Goal: Transaction & Acquisition: Purchase product/service

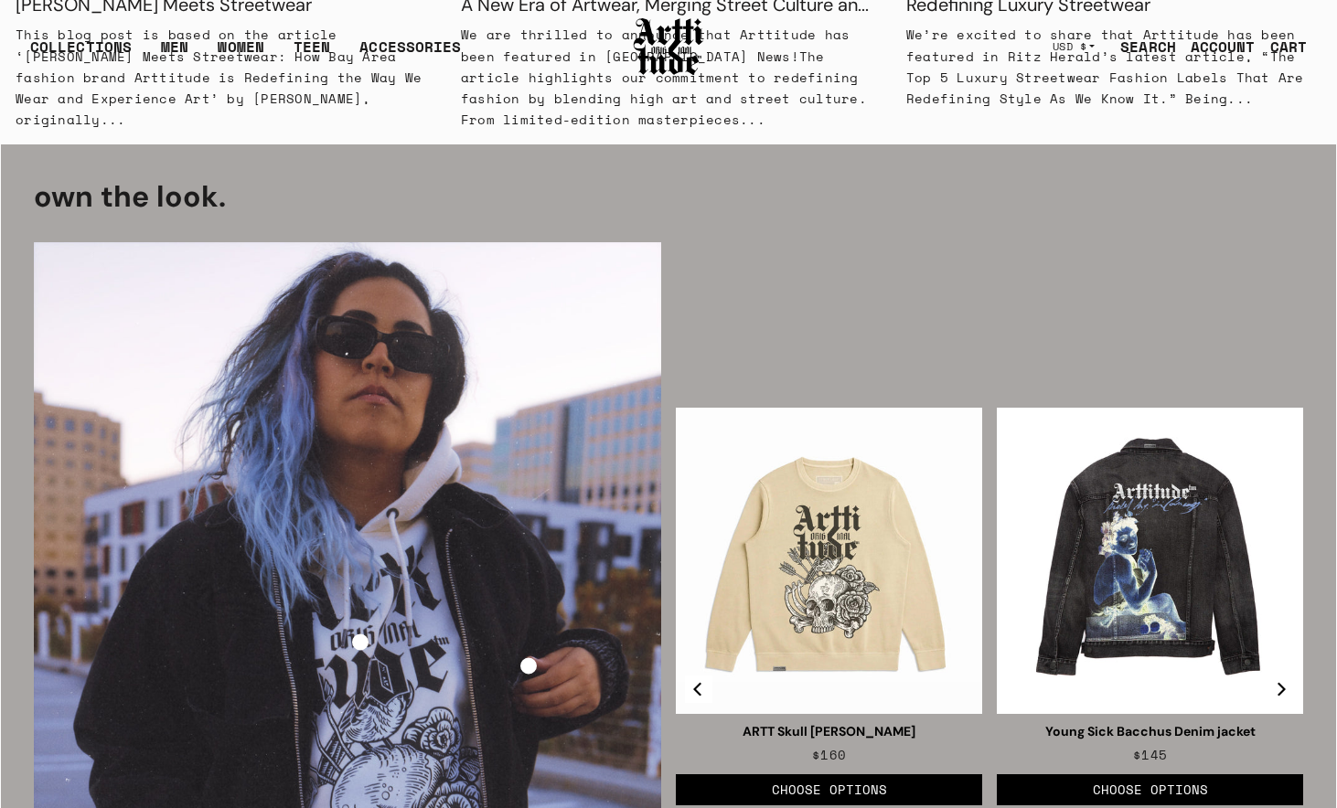
scroll to position [2316, 0]
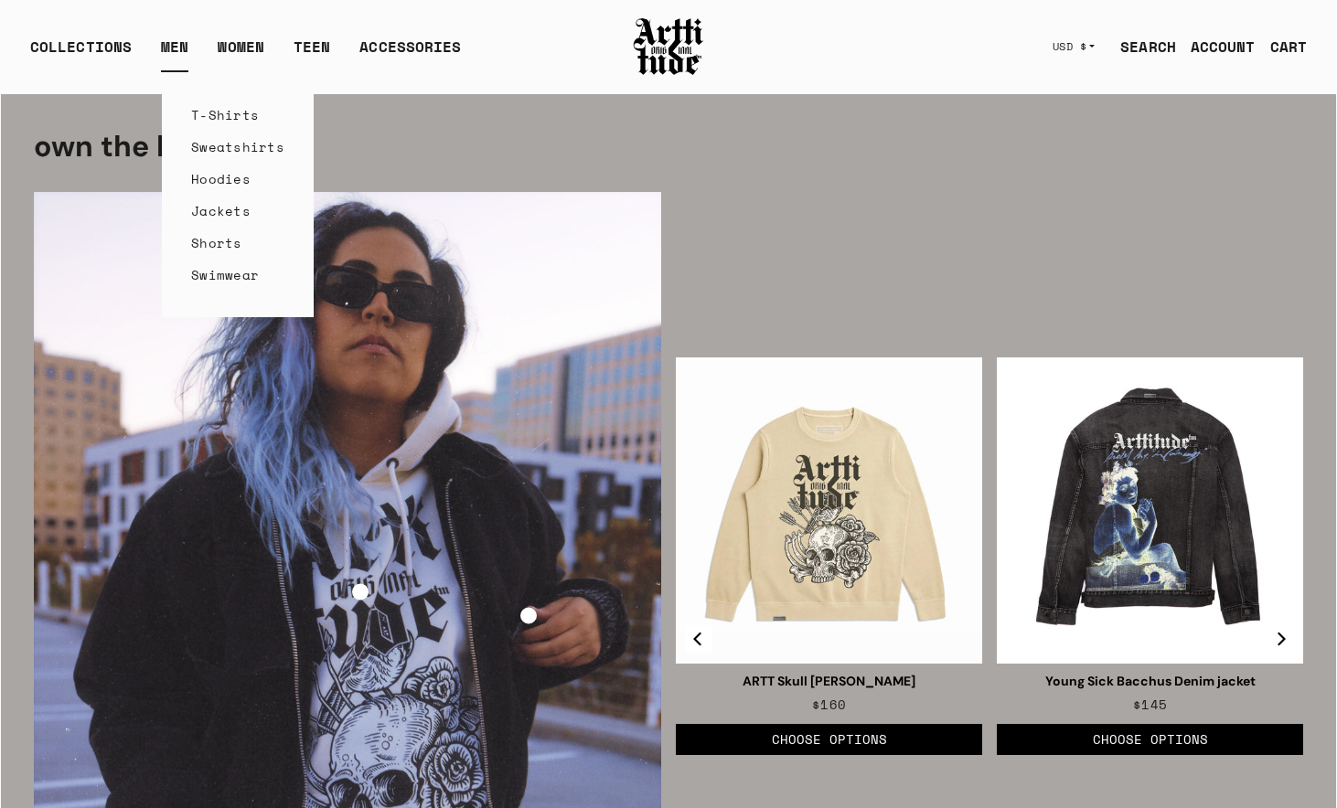
click at [206, 116] on link "T-Shirts" at bounding box center [237, 115] width 93 height 32
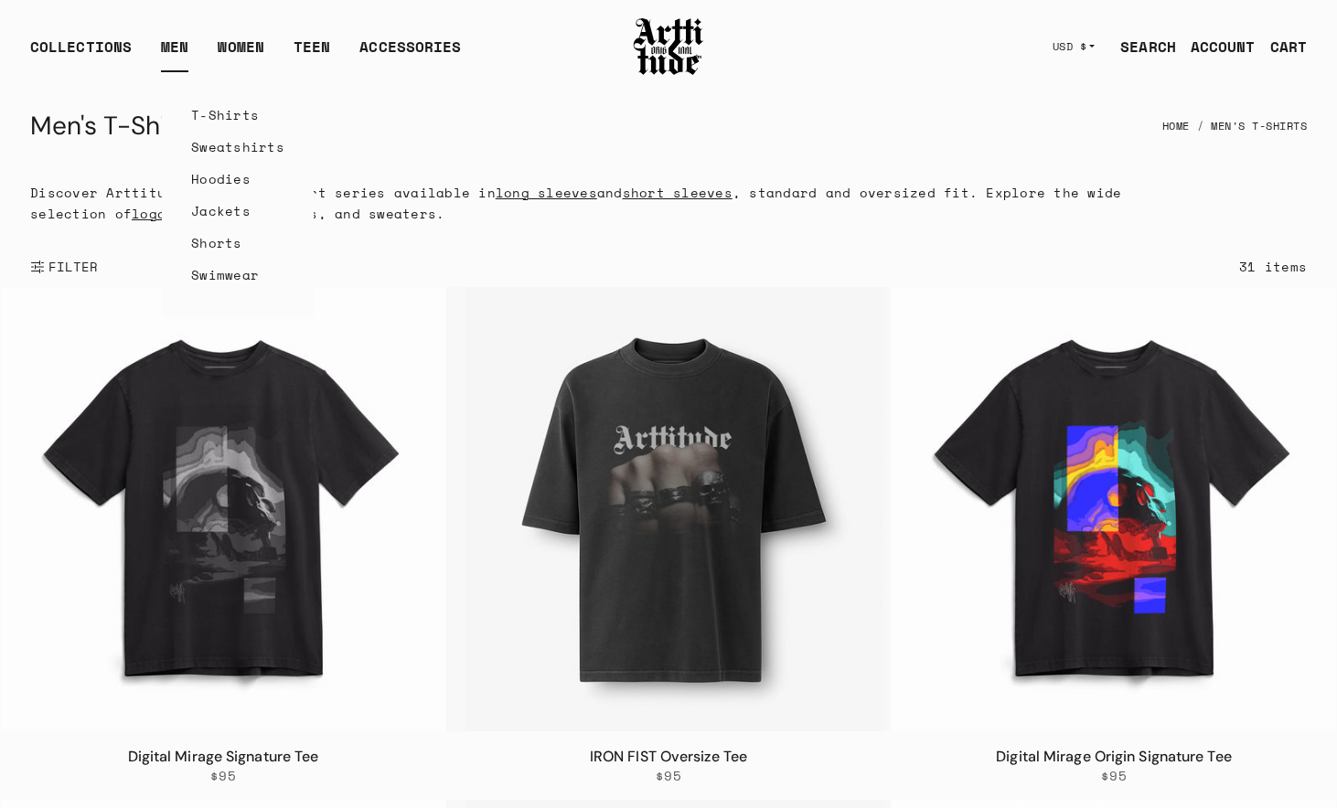
click at [200, 114] on link "T-Shirts" at bounding box center [237, 115] width 93 height 32
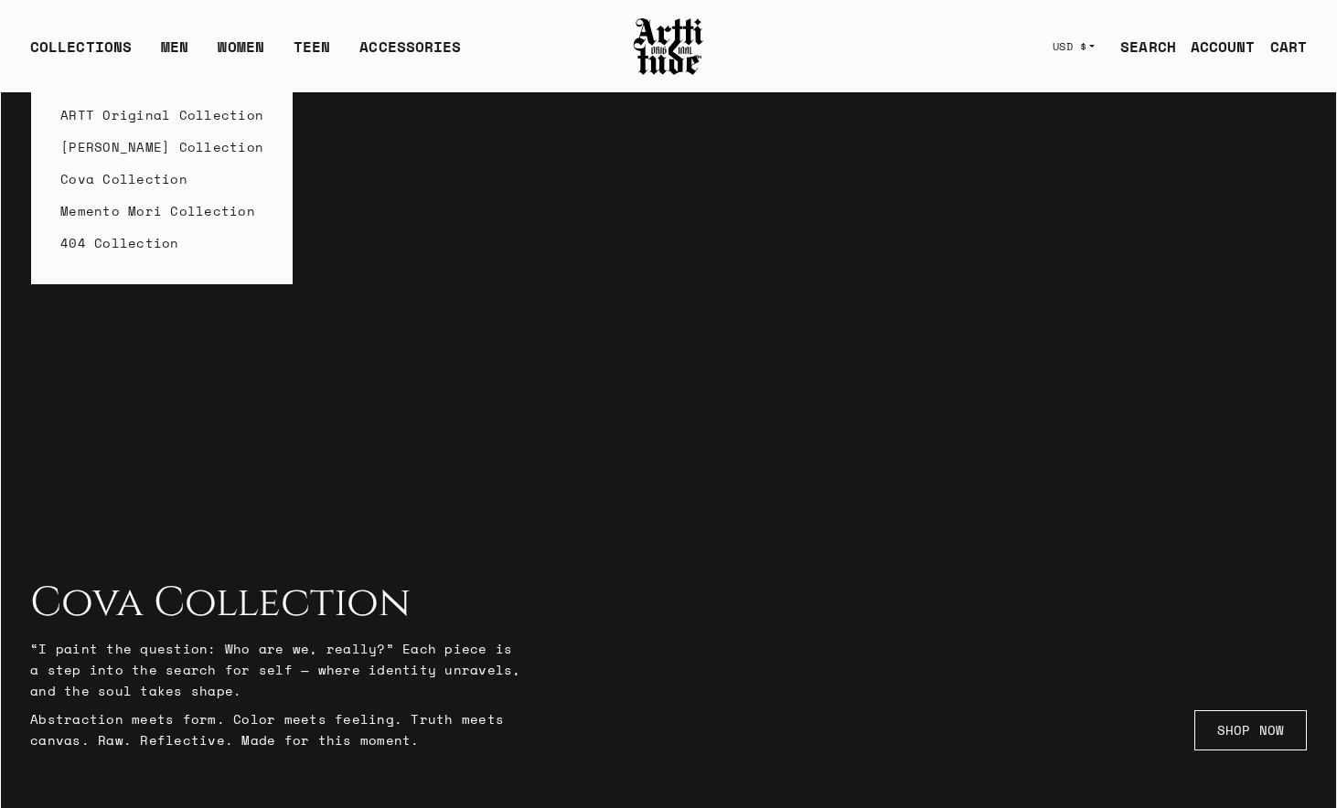
click at [118, 180] on link "Cova Collection" at bounding box center [161, 179] width 203 height 32
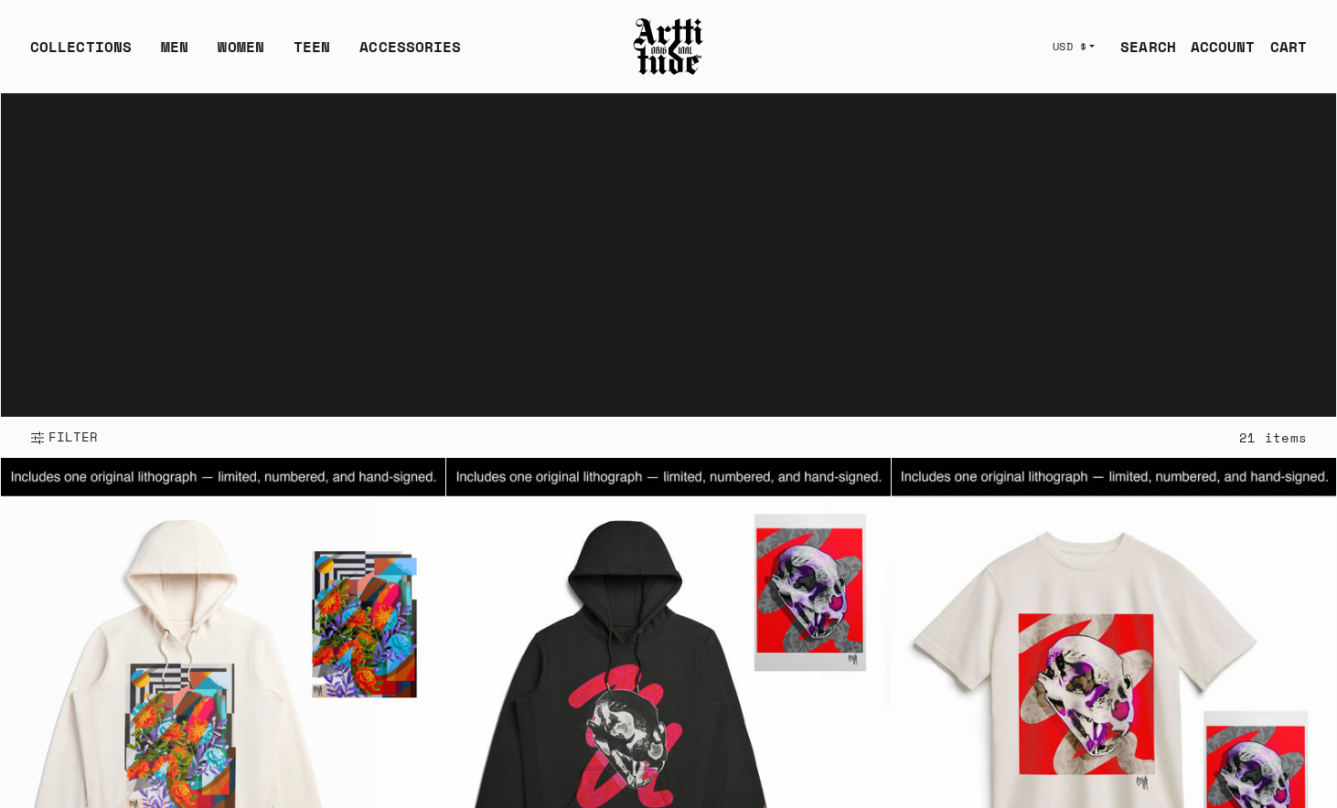
click at [670, 112] on video "Your browser does not support the video tag." at bounding box center [668, 255] width 1335 height 324
click at [668, 56] on img at bounding box center [668, 47] width 73 height 62
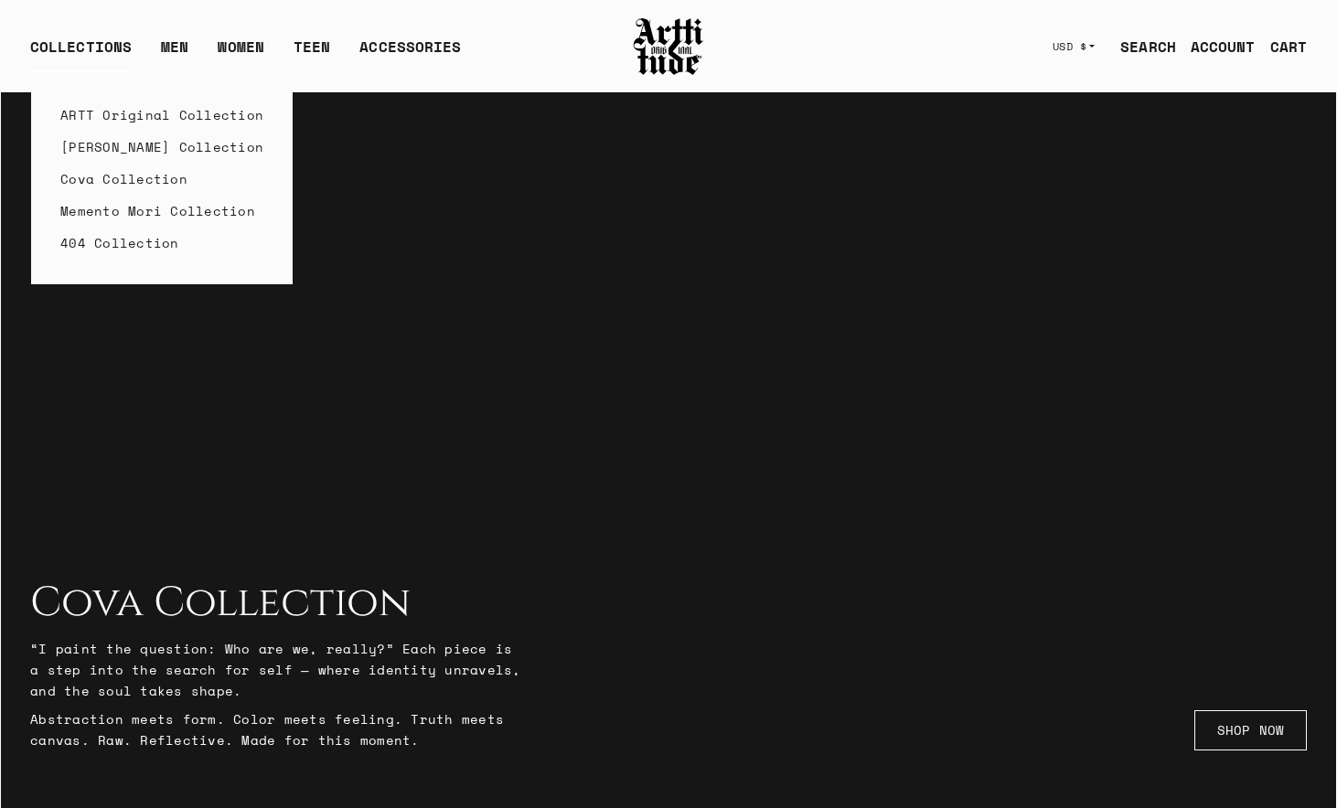
click at [109, 111] on link "ARTT Original Collection" at bounding box center [161, 115] width 203 height 32
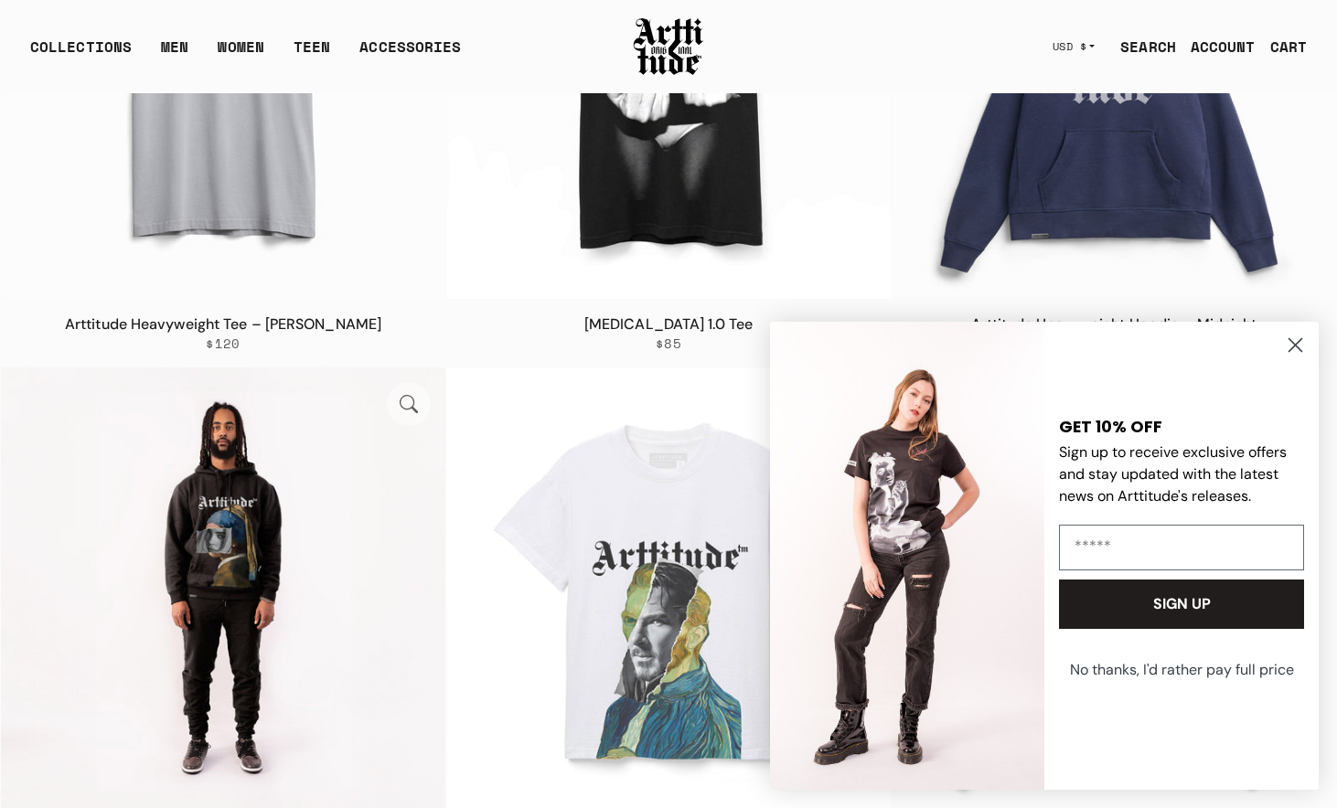
scroll to position [2845, 0]
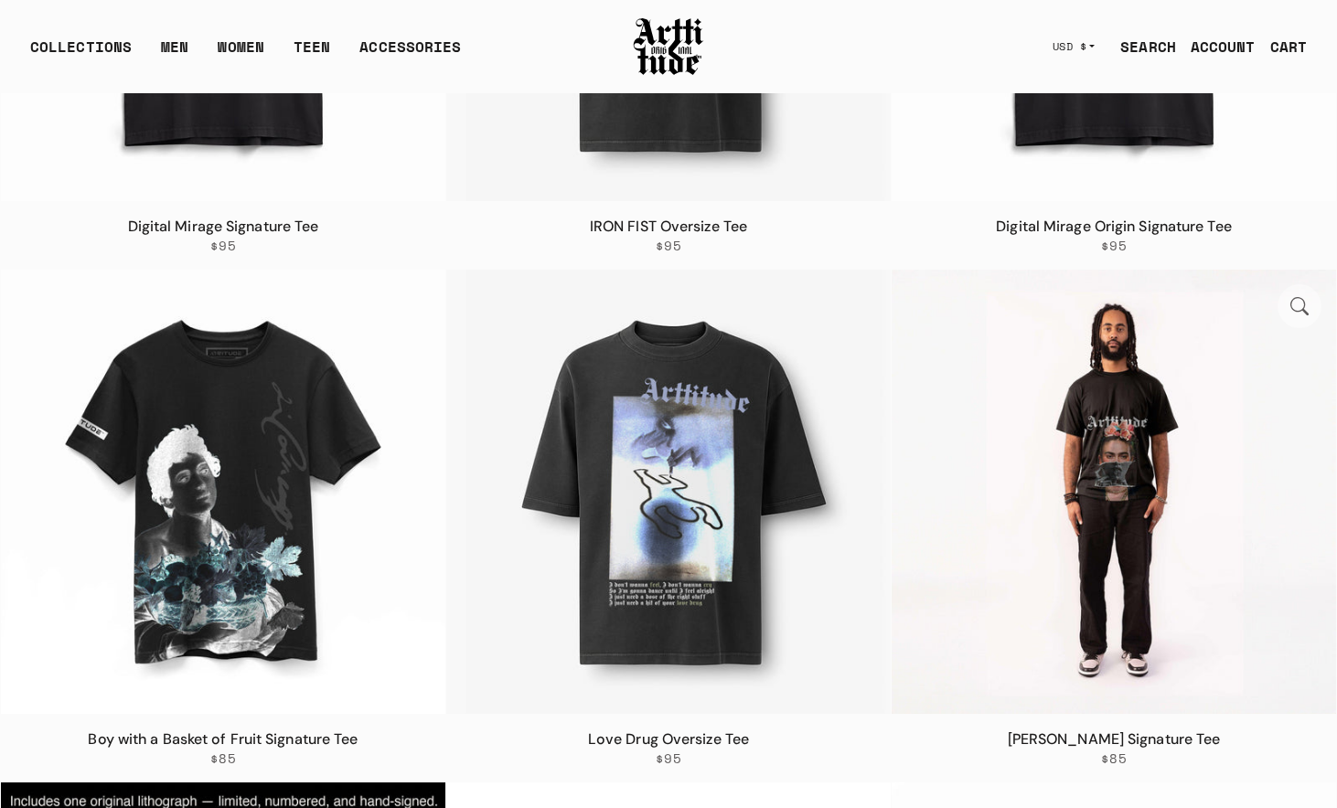
scroll to position [540, 0]
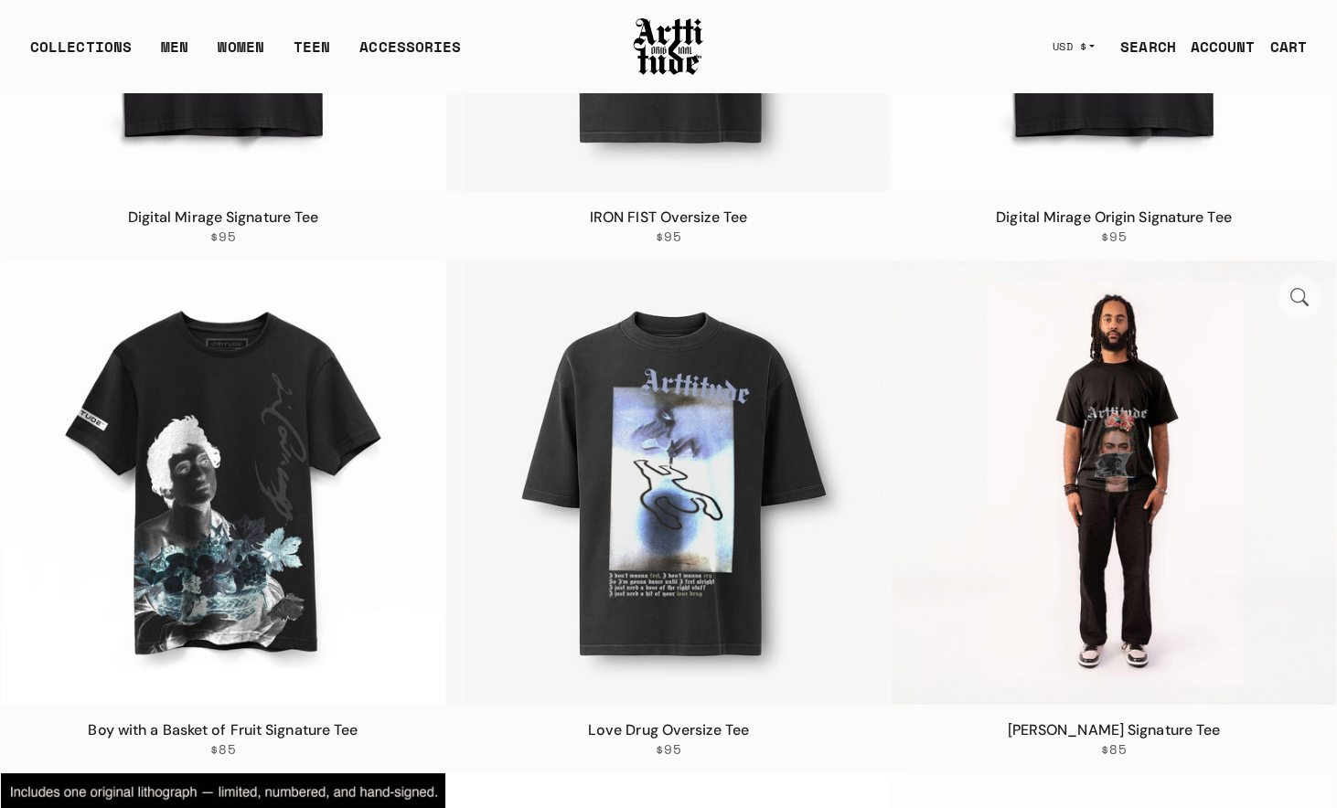
click at [1112, 518] on img at bounding box center [1114, 483] width 444 height 444
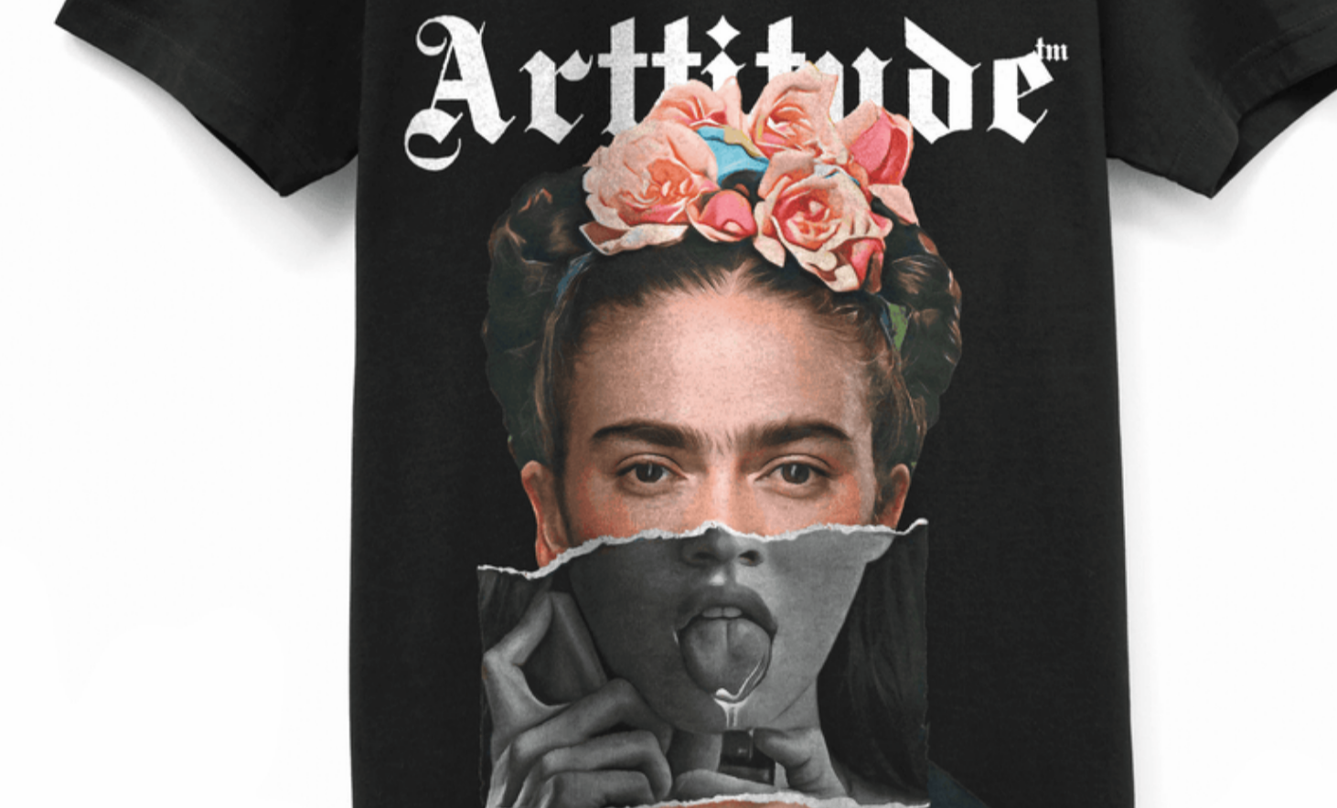
scroll to position [325, 0]
